Goal: Task Accomplishment & Management: Complete application form

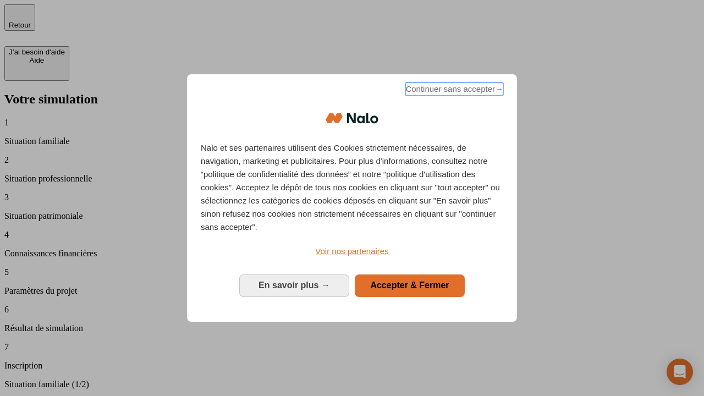
click at [453, 91] on span "Continuer sans accepter →" at bounding box center [454, 88] width 98 height 13
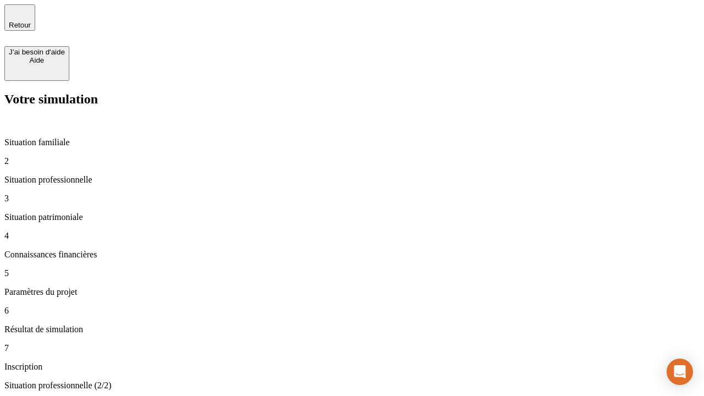
type input "30 000"
type input "40 000"
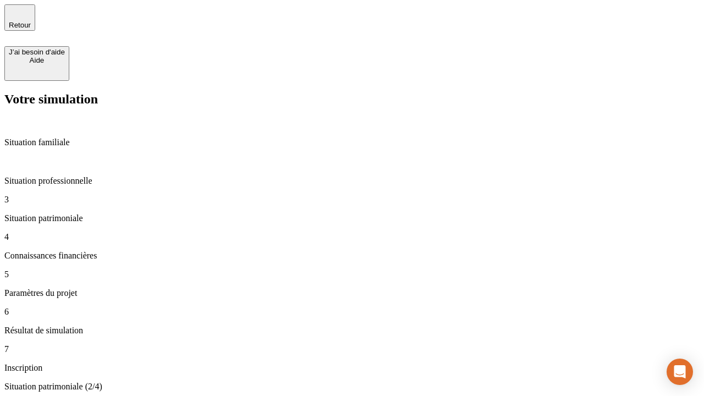
type input "1 100"
type input "20"
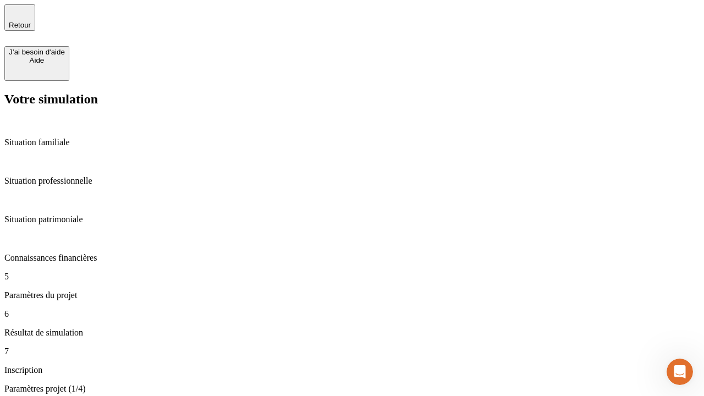
type input "40"
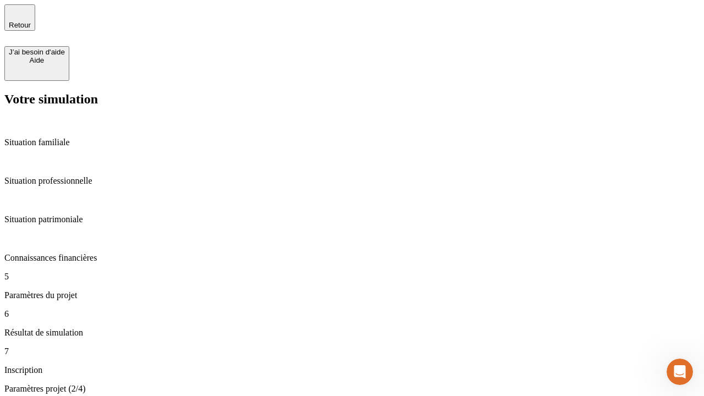
type input "50 000"
type input "640"
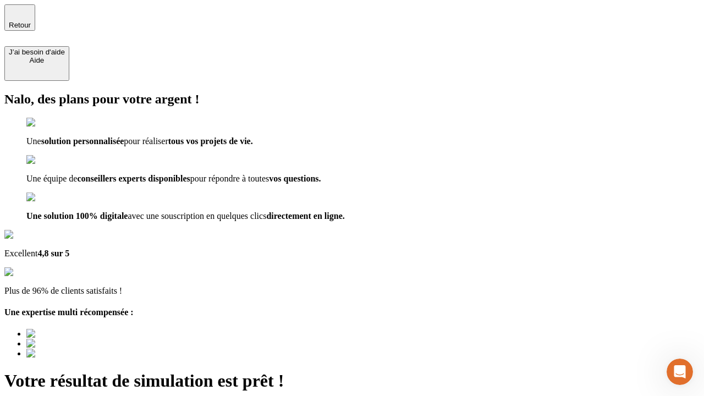
type input "[EMAIL_ADDRESS][DOMAIN_NAME]"
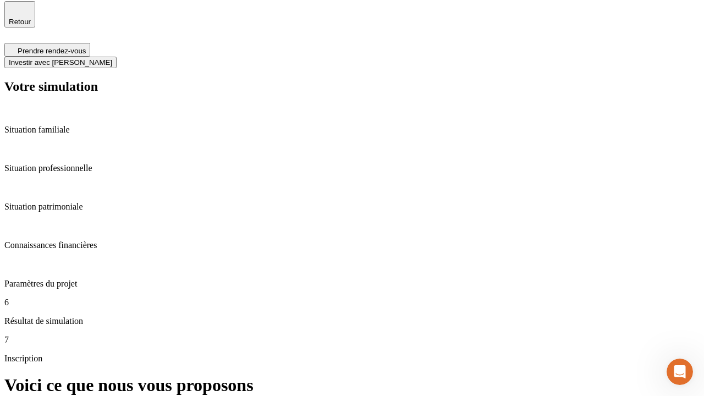
click at [112, 58] on span "Investir avec [PERSON_NAME]" at bounding box center [60, 62] width 103 height 8
